Goal: Complete application form

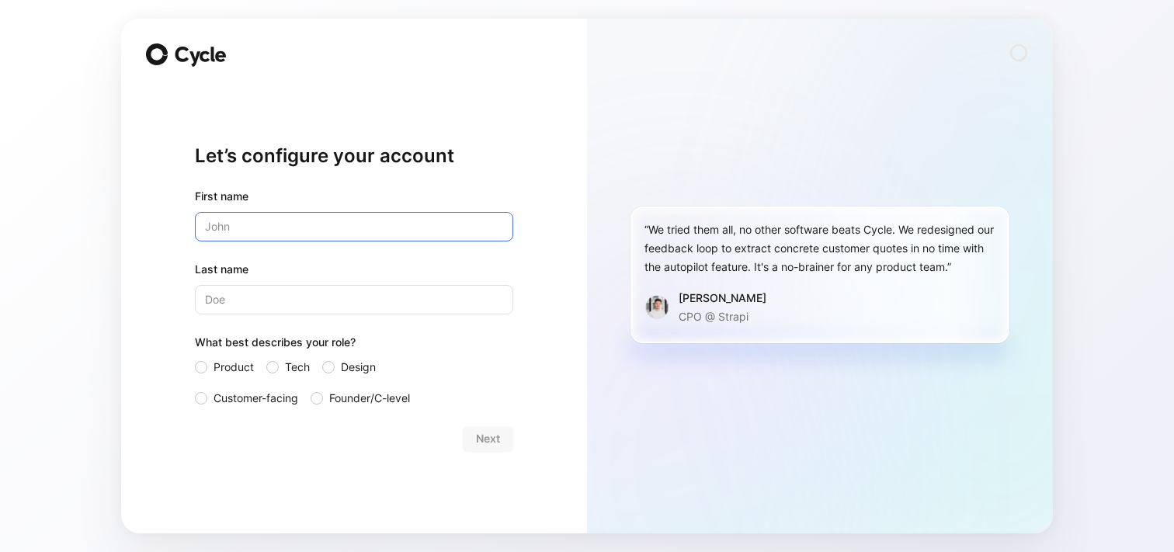
click at [380, 237] on input "text" at bounding box center [354, 226] width 318 height 29
click at [341, 236] on input "text" at bounding box center [354, 226] width 318 height 29
type input "Inacio"
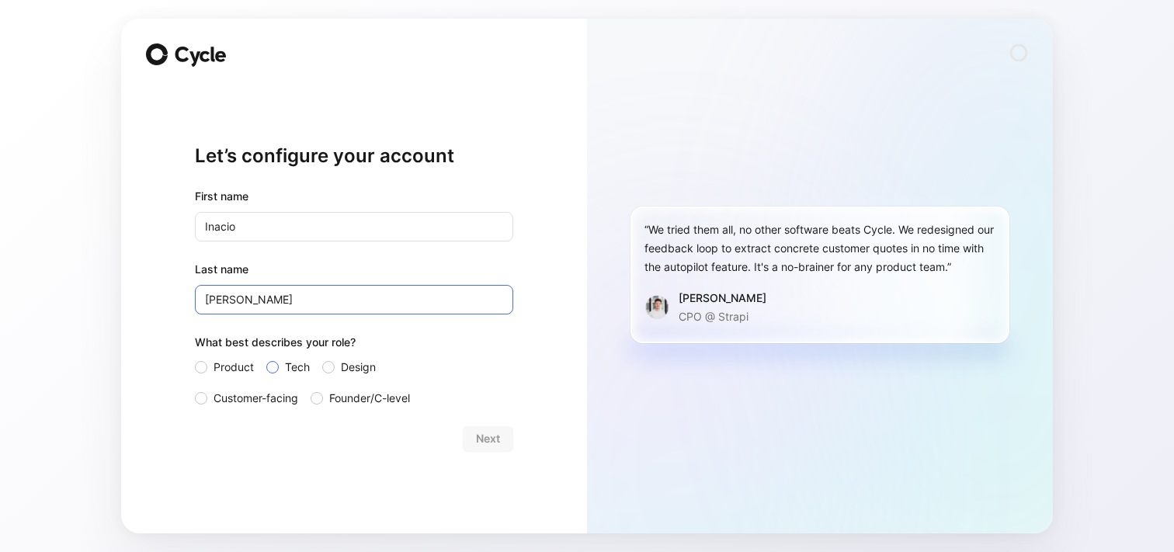
type input "[PERSON_NAME]"
click at [298, 358] on span "Tech" at bounding box center [297, 367] width 25 height 19
click at [266, 358] on input "Tech" at bounding box center [266, 358] width 0 height 0
click at [484, 433] on span "Next" at bounding box center [488, 438] width 24 height 19
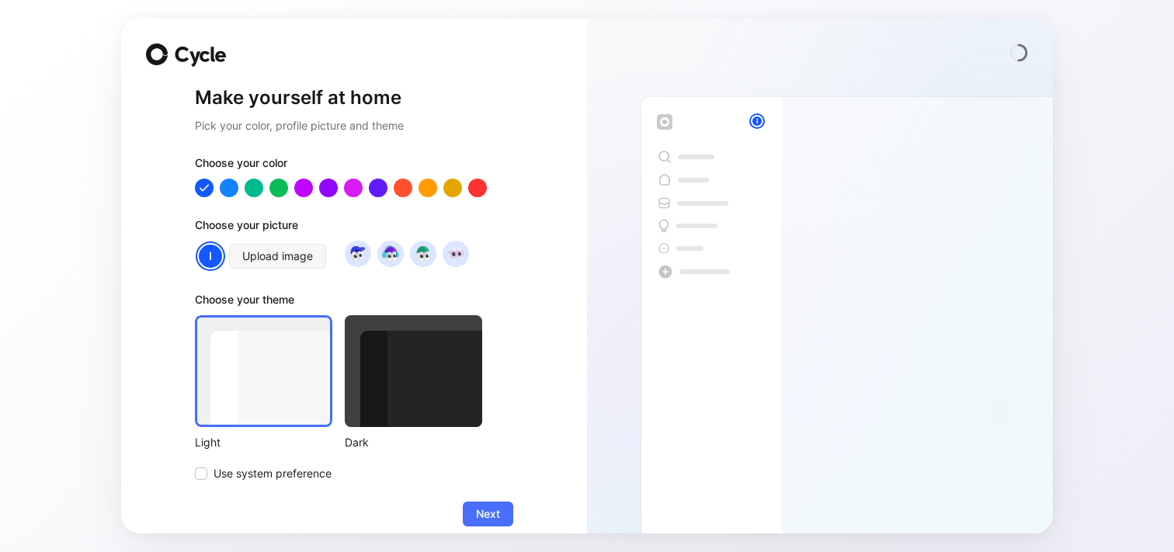
click at [422, 397] on div at bounding box center [413, 371] width 137 height 112
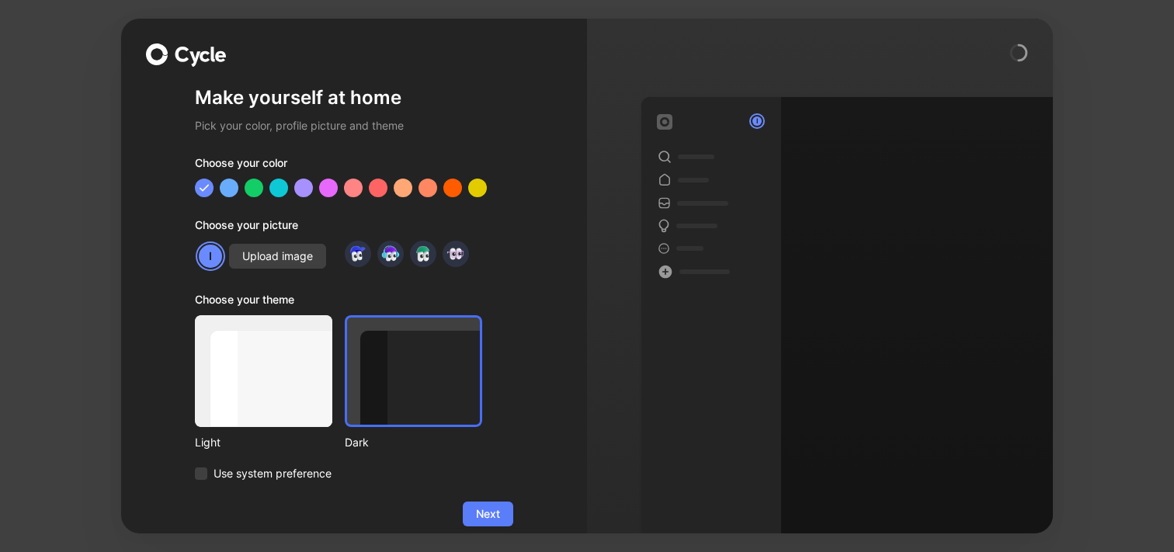
click at [487, 508] on span "Next" at bounding box center [488, 514] width 24 height 19
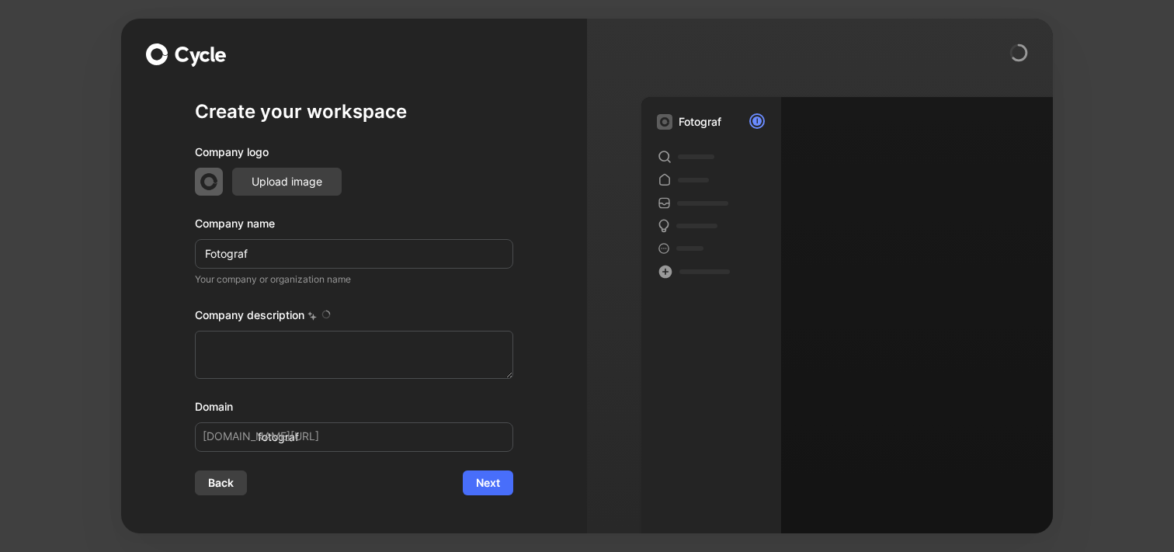
type textarea "Tierfotografie [PERSON_NAME] [DOMAIN_NAME] Turnierfotografie Reitsport Onlinesh…"
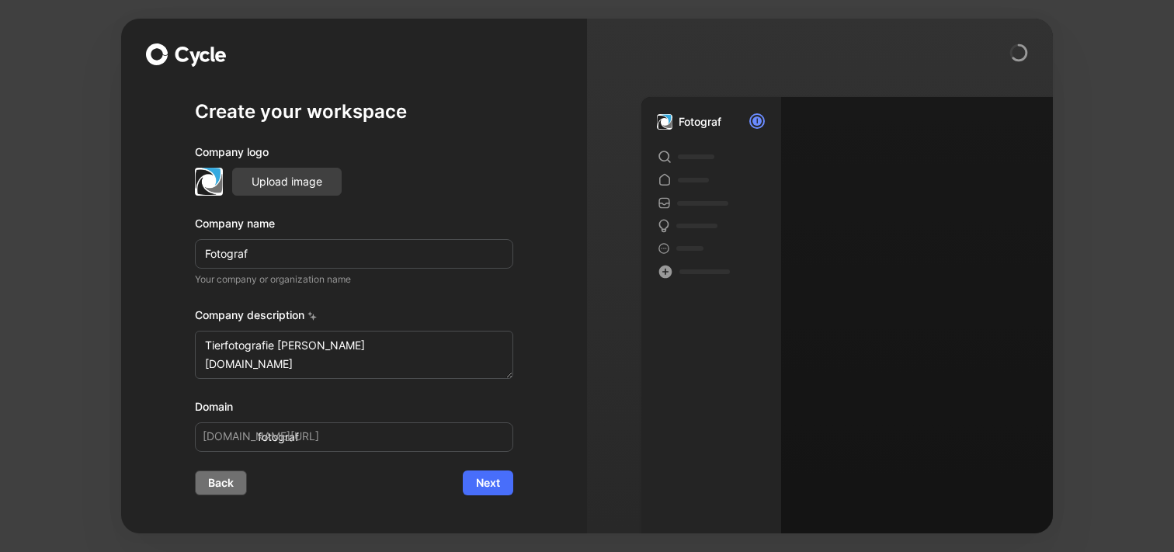
click at [228, 487] on span "Back" at bounding box center [221, 482] width 26 height 19
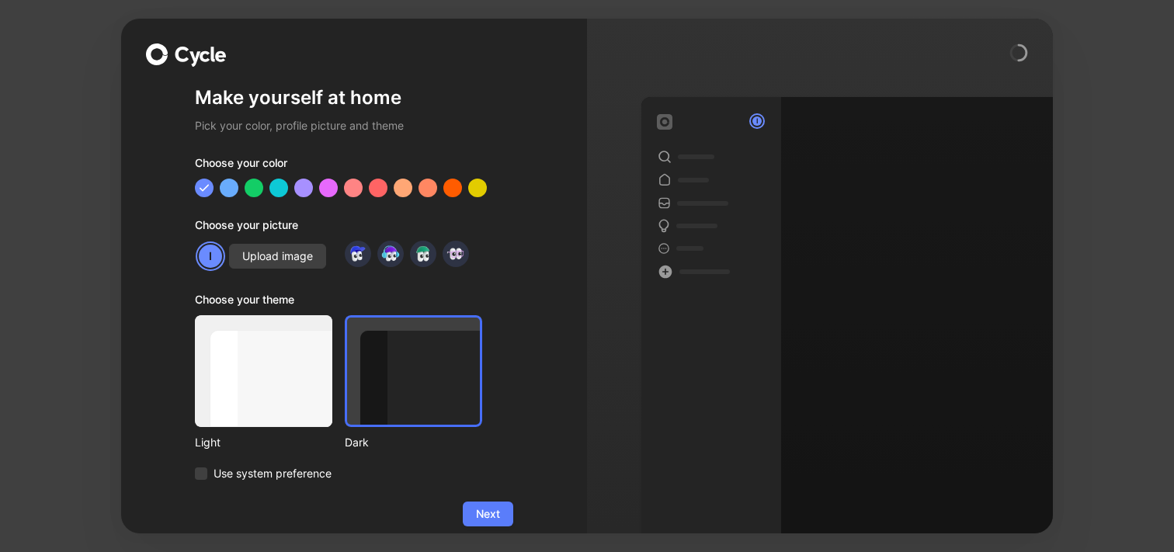
click at [501, 512] on button "Next" at bounding box center [488, 513] width 50 height 25
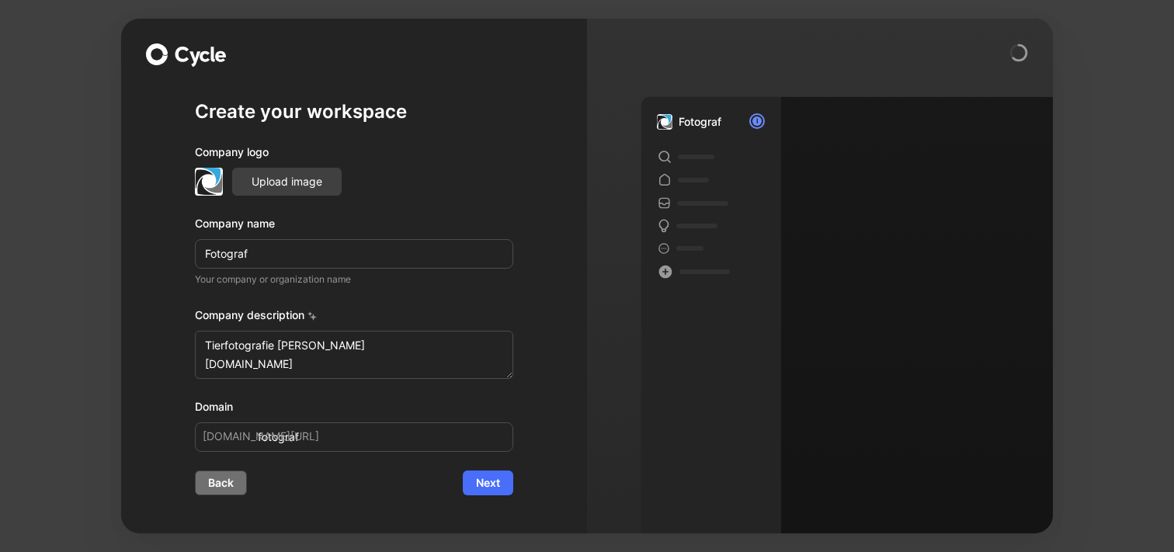
click at [208, 482] on span "Back" at bounding box center [221, 482] width 26 height 19
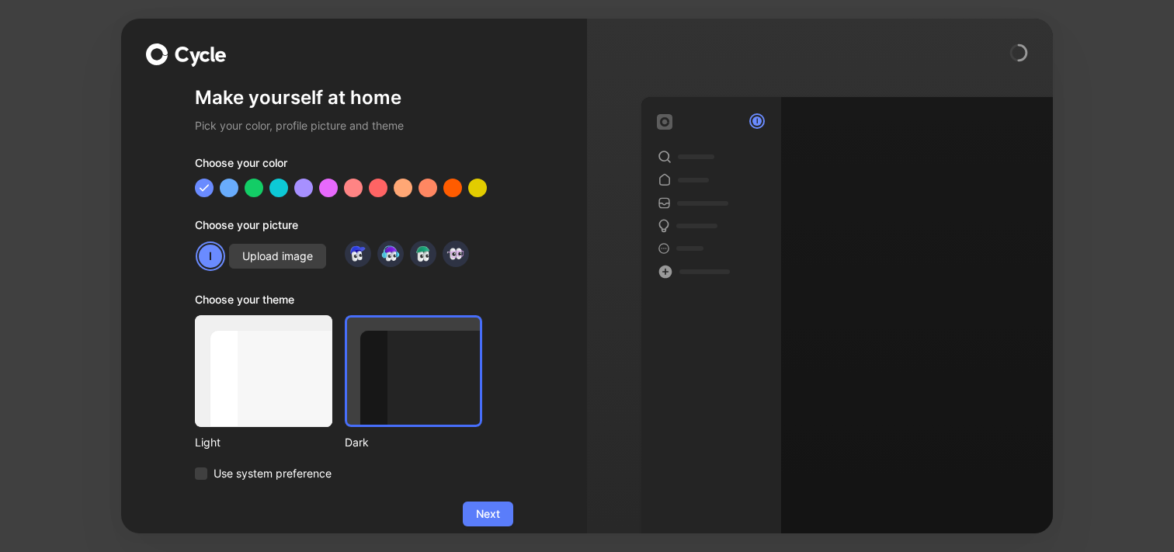
scroll to position [18, 0]
